Goal: Task Accomplishment & Management: Manage account settings

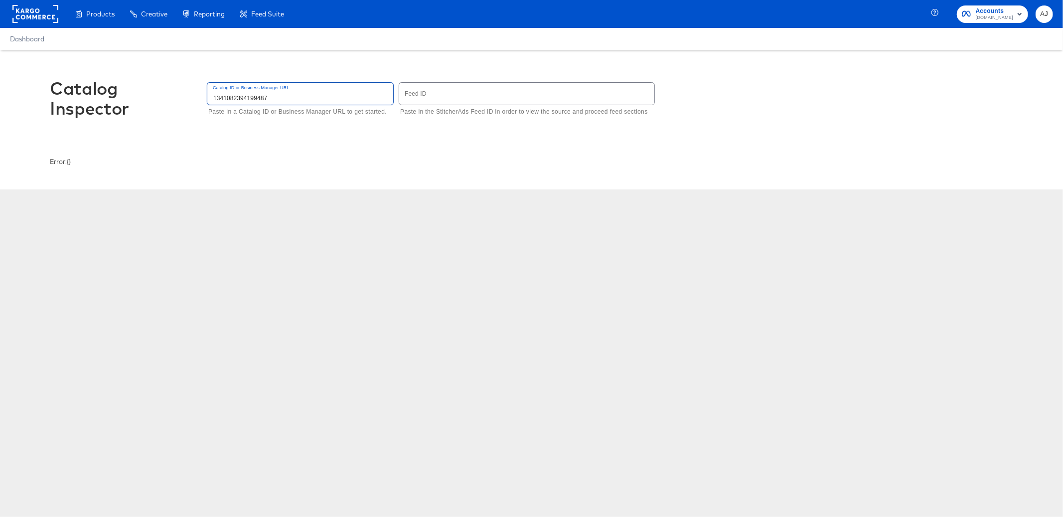
click at [225, 97] on input "1341082394199487" at bounding box center [300, 93] width 186 height 21
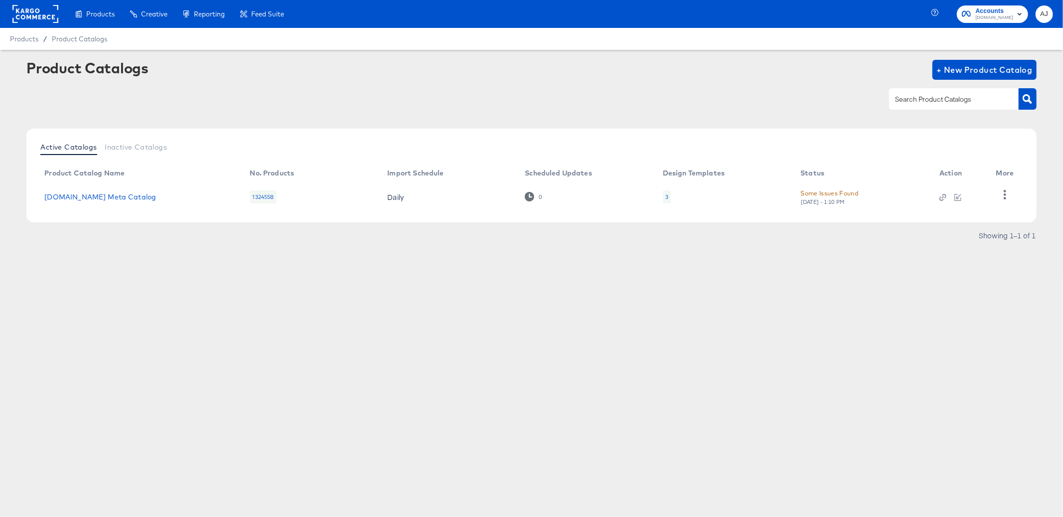
click at [375, 297] on div "Products Products Product Catalogs Enhance Your Product Catalog, Map Them to Pu…" at bounding box center [531, 258] width 1063 height 517
click at [400, 291] on div "Product Catalogs + New Product Catalog Active Catalogs Inactive Catalogs Produc…" at bounding box center [531, 174] width 1063 height 249
click at [267, 197] on div "1324558" at bounding box center [263, 196] width 26 height 13
click at [851, 194] on div "Some Issues Found" at bounding box center [829, 193] width 58 height 10
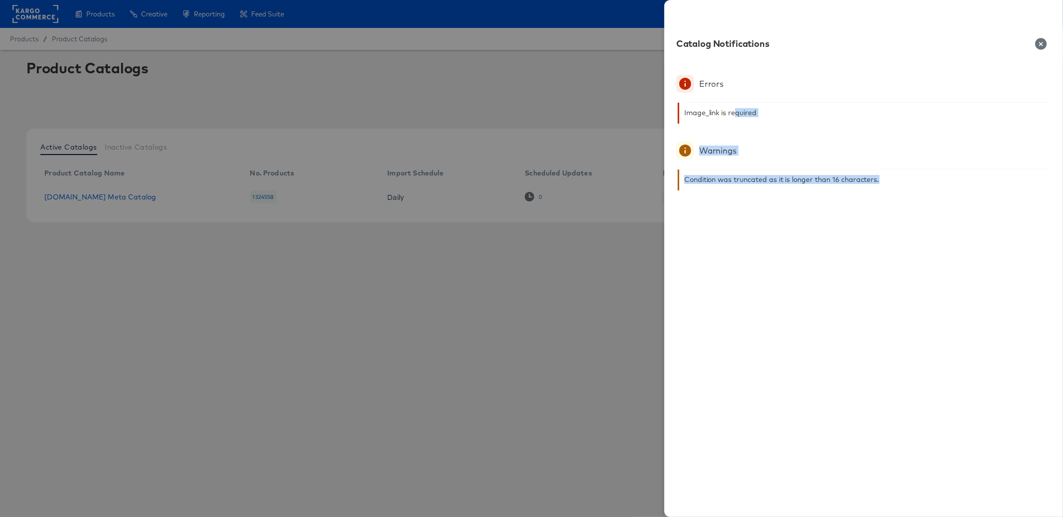
drag, startPoint x: 736, startPoint y: 114, endPoint x: 810, endPoint y: 187, distance: 103.6
click at [810, 187] on div "Errors Image_link is required Warnings Condition was truncated as it is longer …" at bounding box center [863, 290] width 399 height 454
click at [810, 187] on div "Condition was truncated as it is longer than 16 characters." at bounding box center [867, 179] width 367 height 20
click at [1039, 47] on icon "button" at bounding box center [1040, 43] width 11 height 11
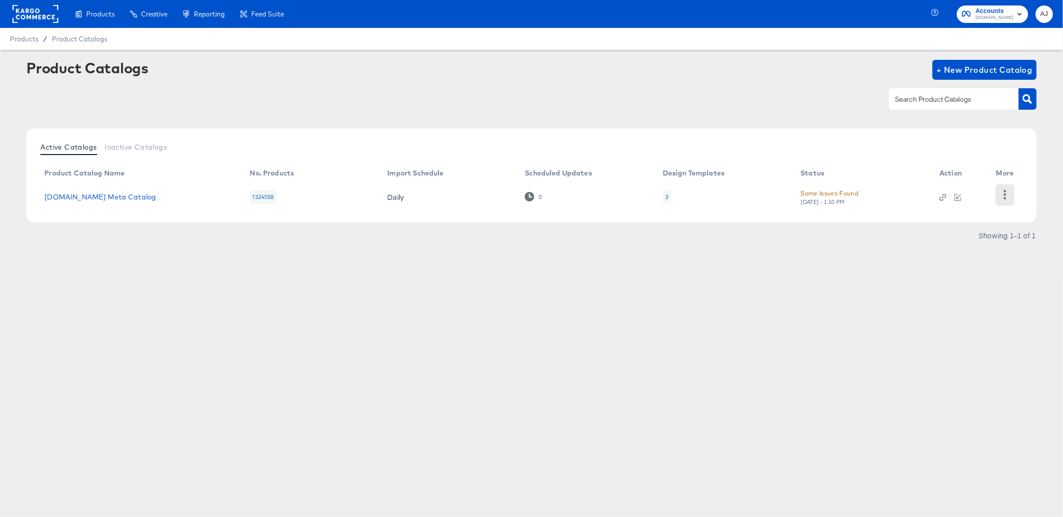
click at [1002, 193] on icon "button" at bounding box center [1004, 194] width 9 height 9
click at [862, 320] on div "Products Products Product Catalogs Enhance Your Product Catalog, Map Them to Pu…" at bounding box center [531, 258] width 1063 height 517
click at [829, 198] on div "Fri, Aug 22nd - 1:10 PM" at bounding box center [822, 201] width 45 height 7
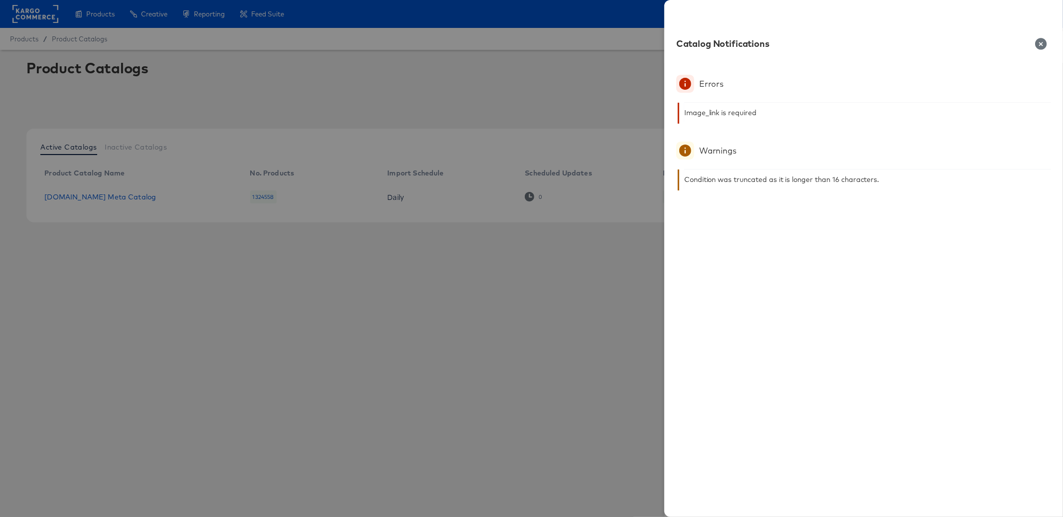
click at [592, 304] on div at bounding box center [531, 258] width 1063 height 517
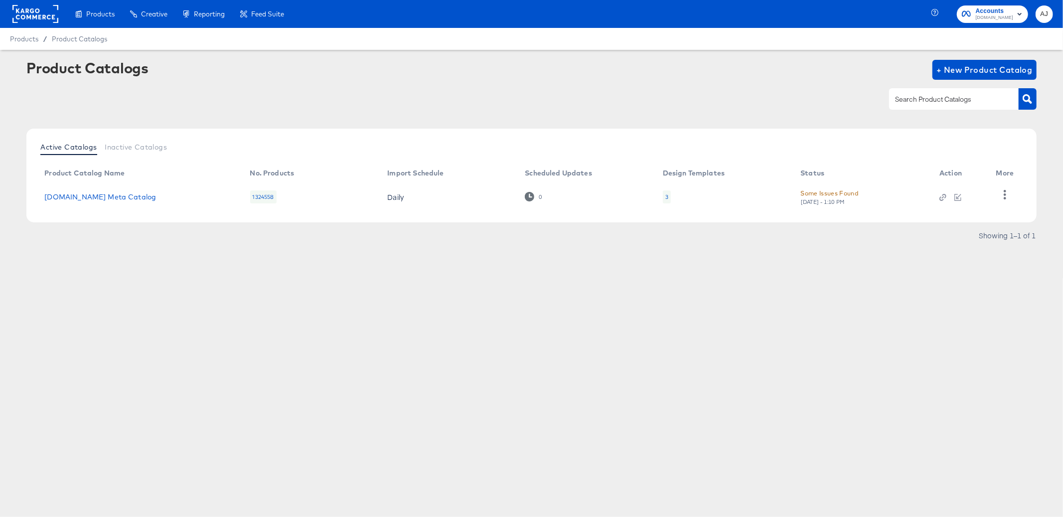
click at [287, 337] on div "Products Products Product Catalogs Enhance Your Product Catalog, Map Them to Pu…" at bounding box center [531, 258] width 1063 height 517
